Goal: Information Seeking & Learning: Learn about a topic

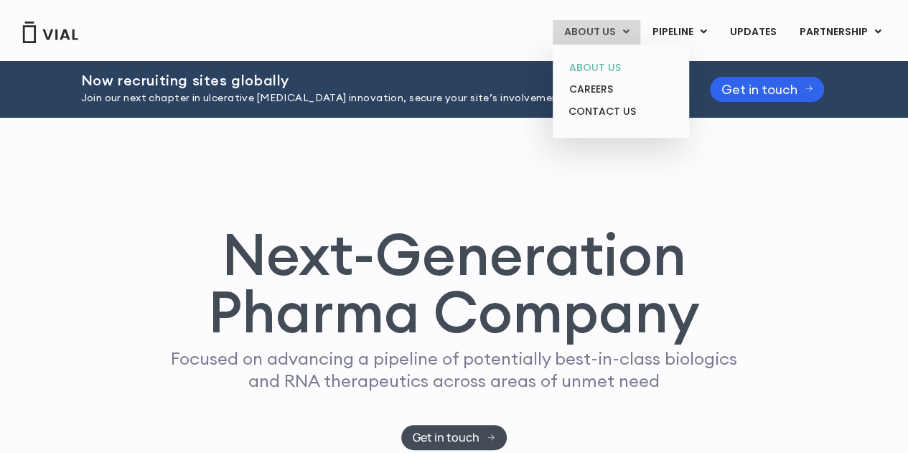
click at [606, 71] on link "ABOUT US" at bounding box center [621, 68] width 126 height 22
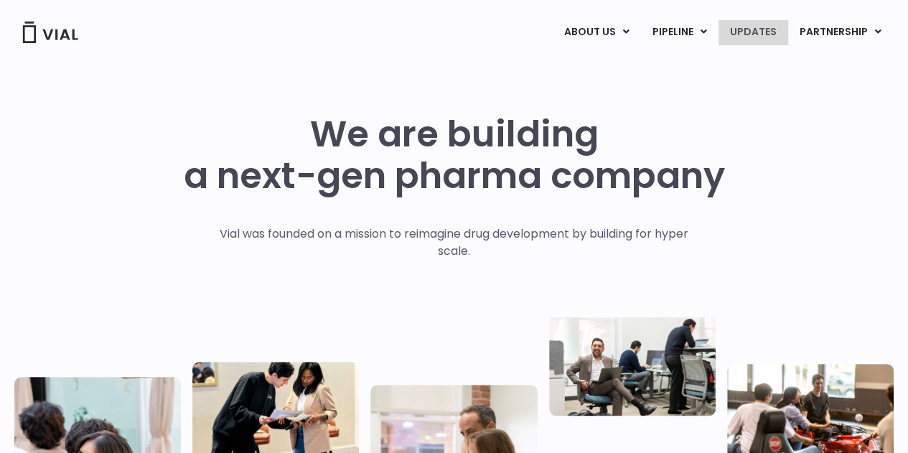
click at [768, 30] on link "UPDATES" at bounding box center [753, 32] width 69 height 24
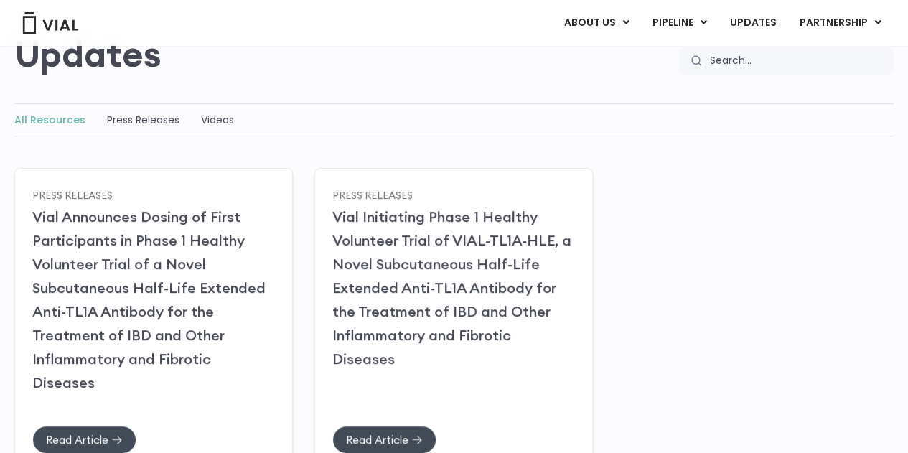
scroll to position [144, 0]
